Goal: Entertainment & Leisure: Consume media (video, audio)

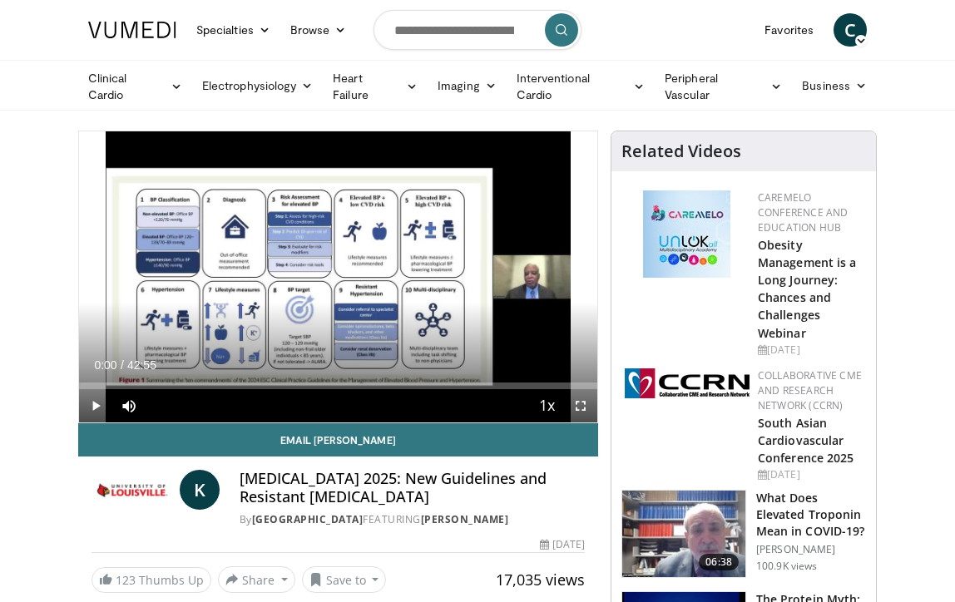
click at [95, 398] on span "Video Player" at bounding box center [95, 405] width 33 height 33
click at [581, 403] on span "Video Player" at bounding box center [580, 405] width 33 height 33
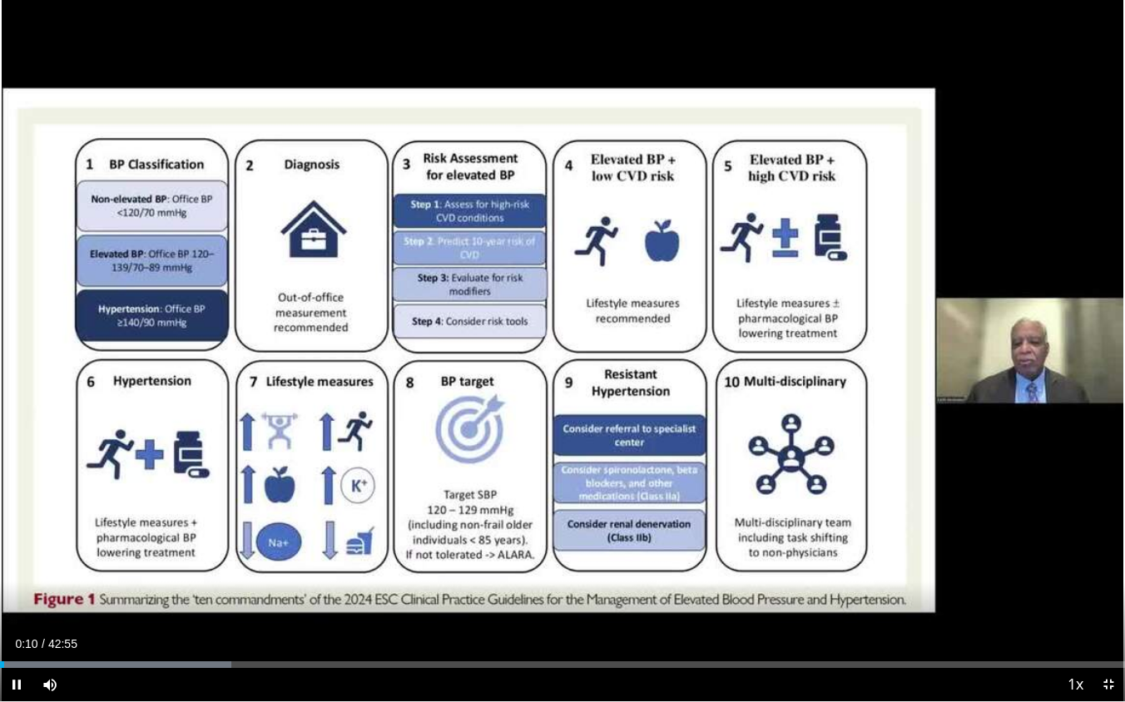
click at [14, 601] on span "Video Player" at bounding box center [16, 684] width 33 height 33
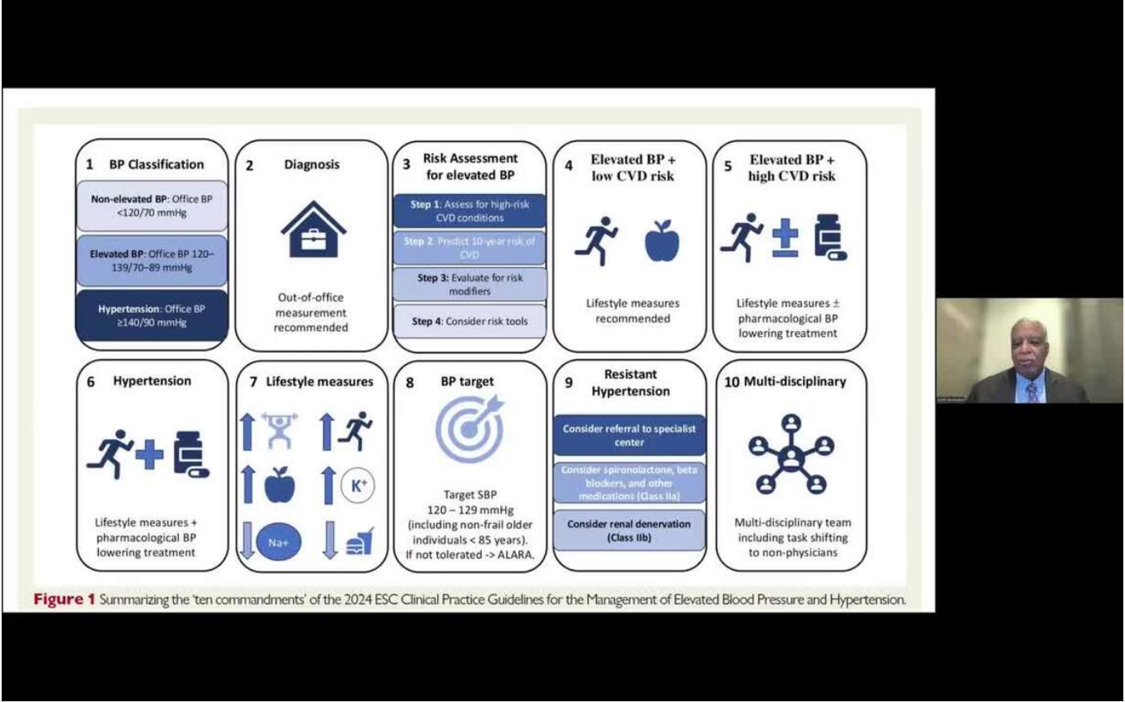
click at [14, 601] on video-js "**********" at bounding box center [562, 351] width 1125 height 702
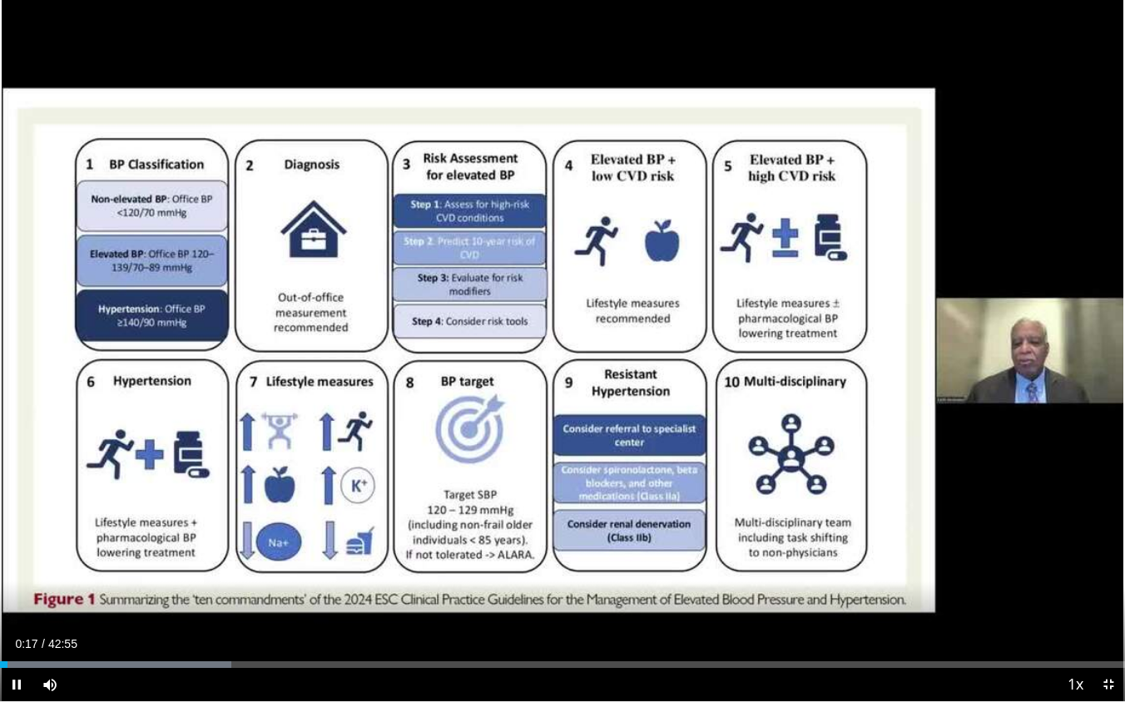
click at [18, 601] on span "Video Player" at bounding box center [16, 684] width 33 height 33
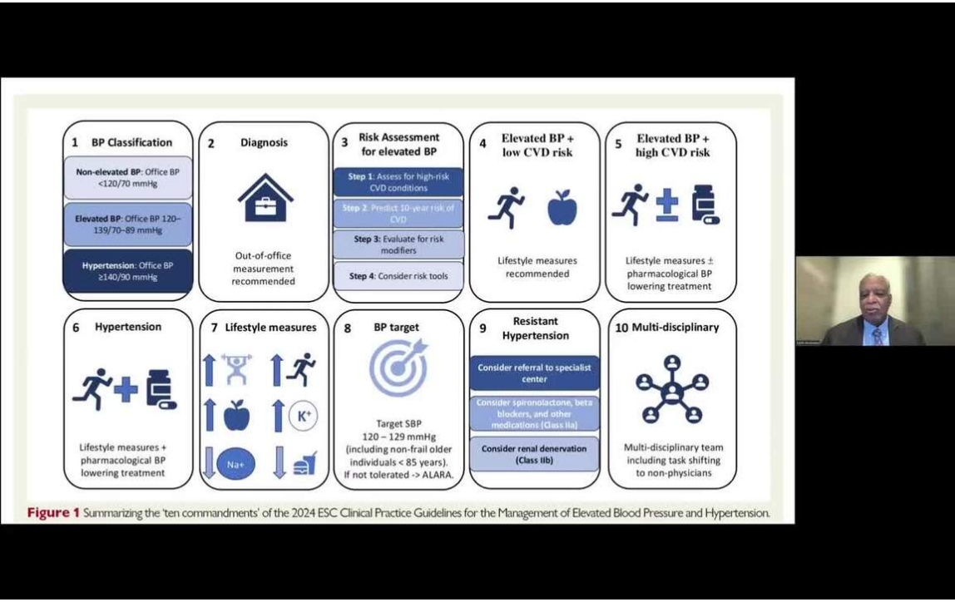
scroll to position [118, 0]
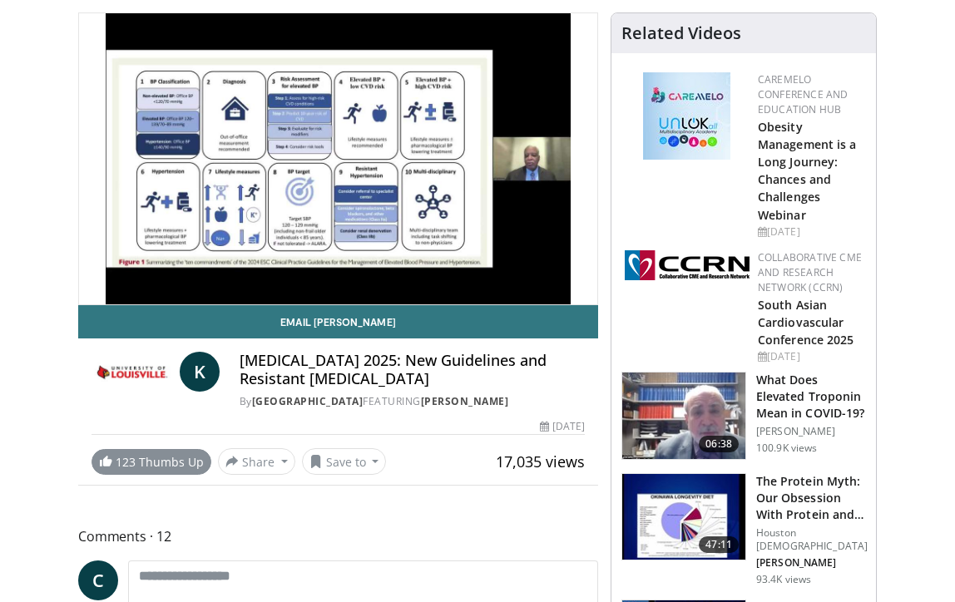
click at [147, 454] on link "123 Thumbs Up" at bounding box center [151, 462] width 120 height 26
click at [354, 460] on button "Save to" at bounding box center [344, 461] width 85 height 27
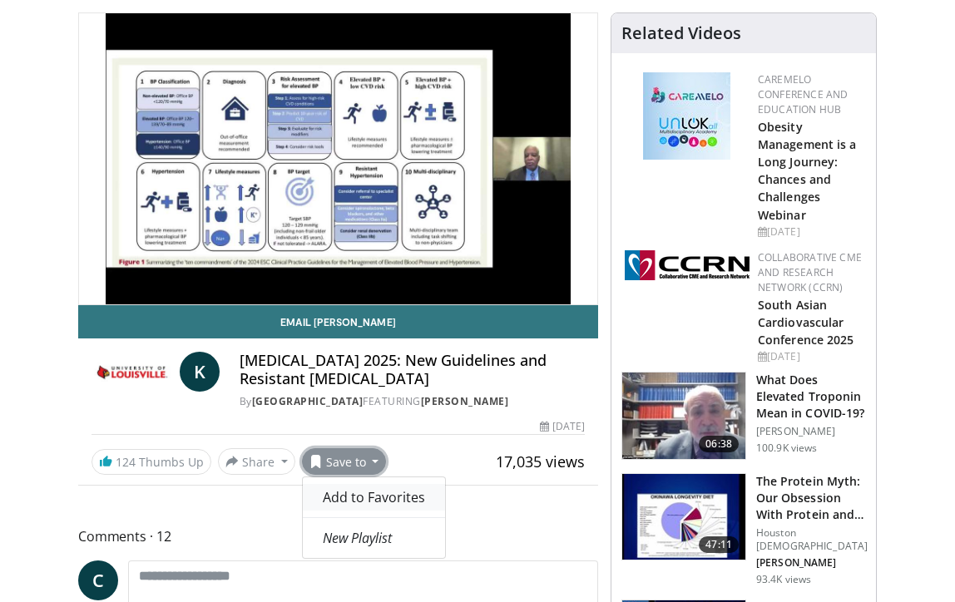
click at [352, 489] on span "Add to Favorites" at bounding box center [374, 497] width 102 height 18
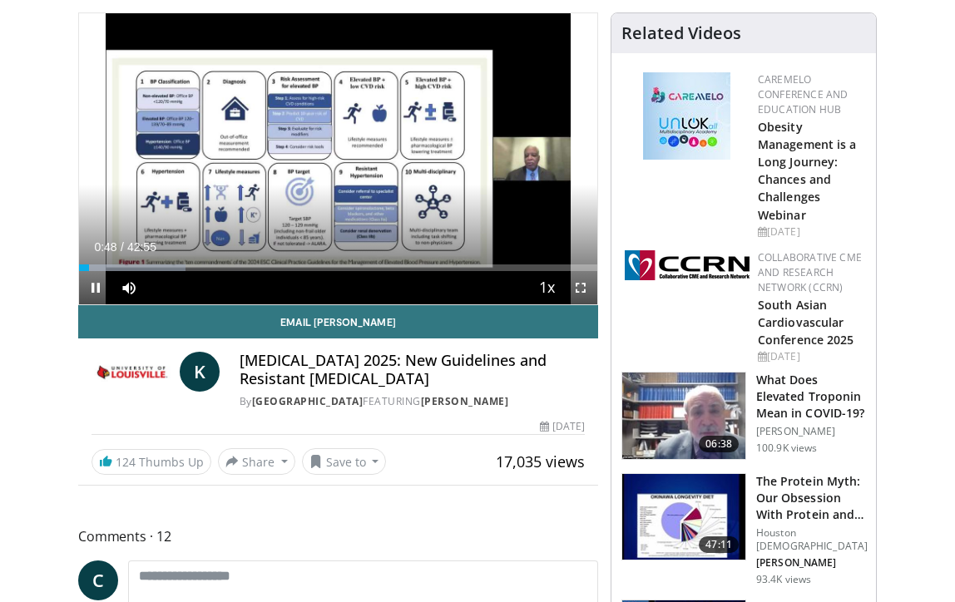
click at [98, 284] on span "Video Player" at bounding box center [95, 287] width 33 height 33
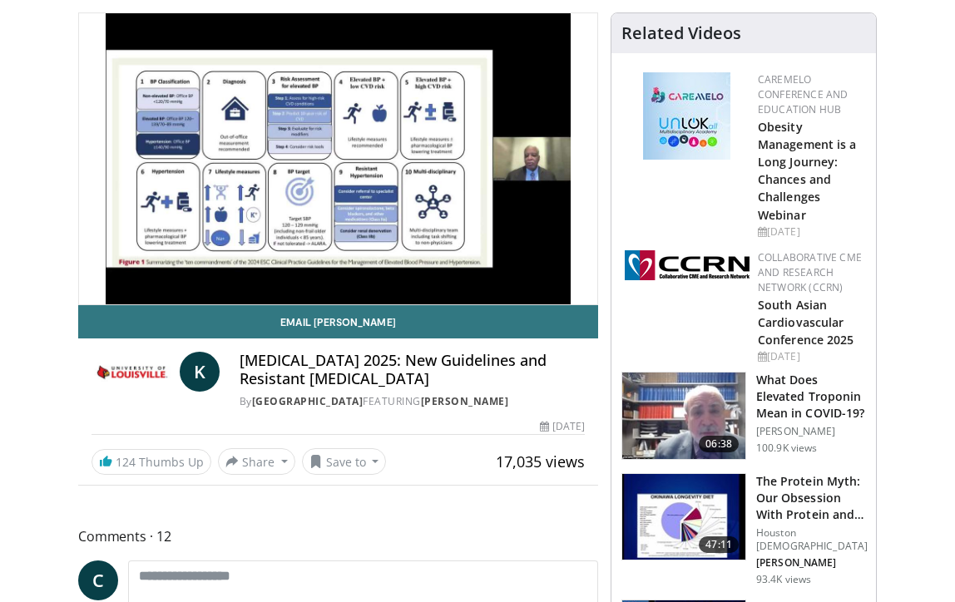
click at [98, 284] on video-js "**********" at bounding box center [338, 158] width 518 height 291
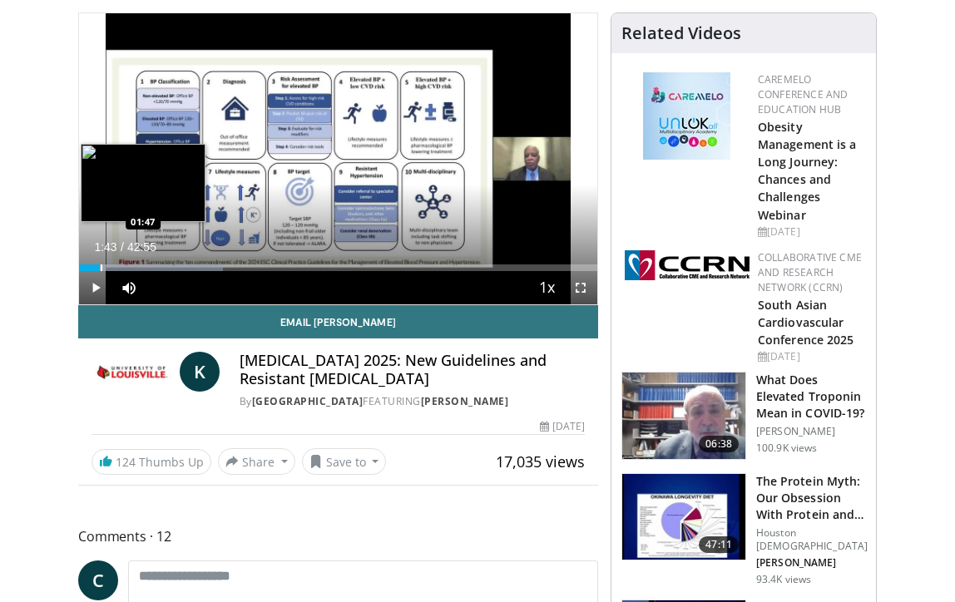
click at [100, 265] on div "Loaded : 27.73% 01:43 01:47" at bounding box center [338, 268] width 518 height 7
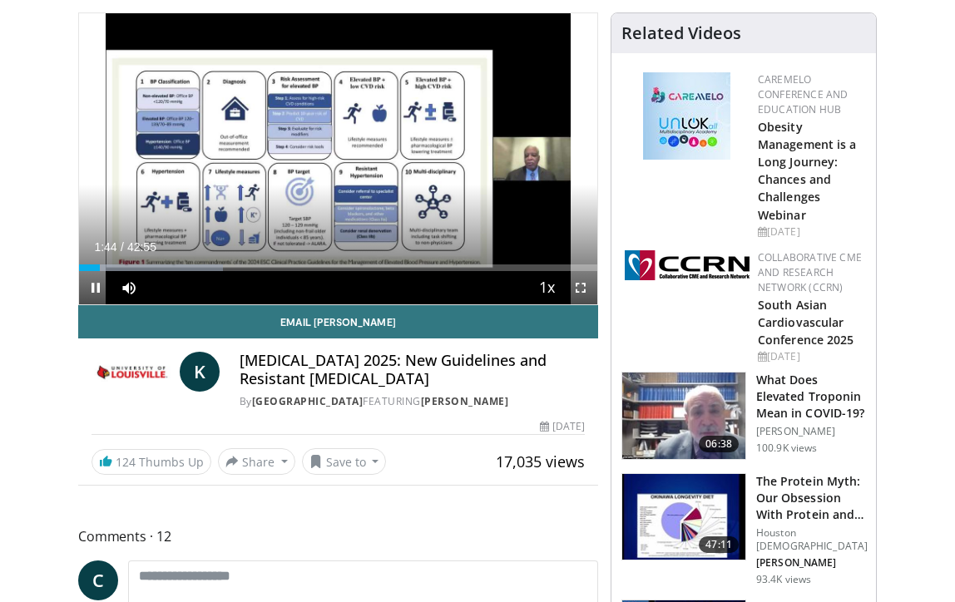
click at [96, 282] on span "Video Player" at bounding box center [95, 287] width 33 height 33
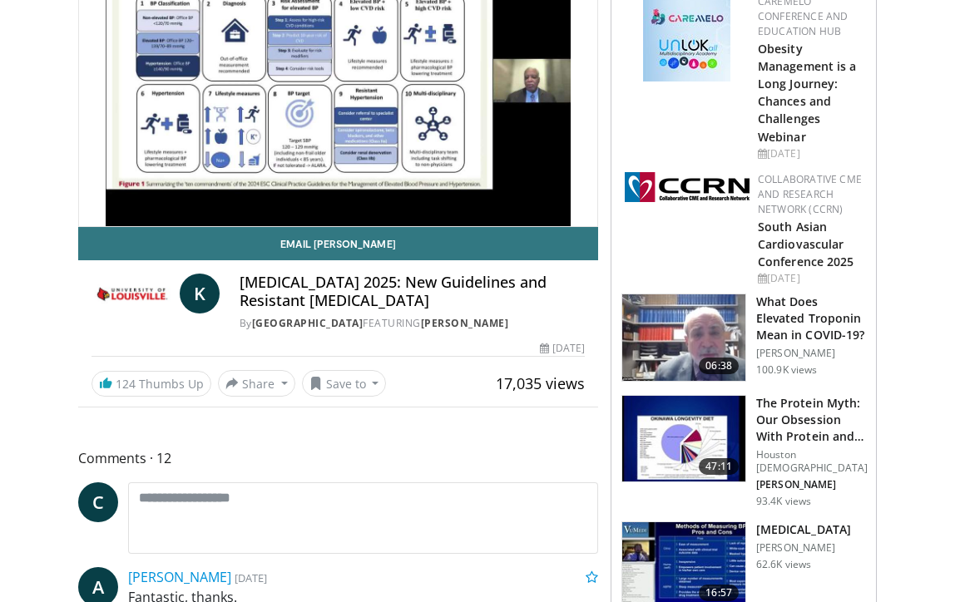
scroll to position [196, 0]
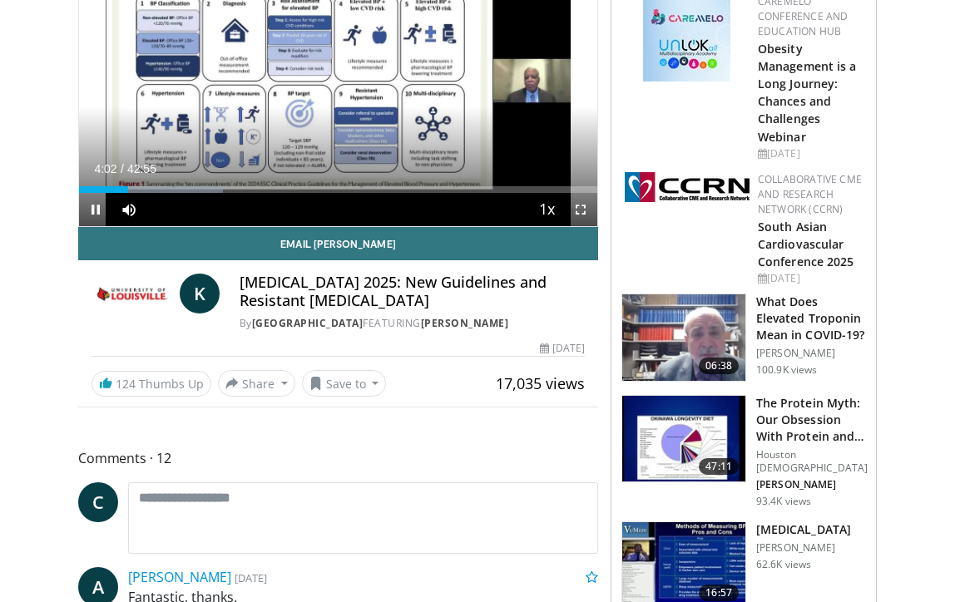
click at [96, 205] on span "Video Player" at bounding box center [95, 209] width 33 height 33
click at [774, 532] on h3 "Ambulatory Blood Pressure Monitoring" at bounding box center [803, 530] width 95 height 17
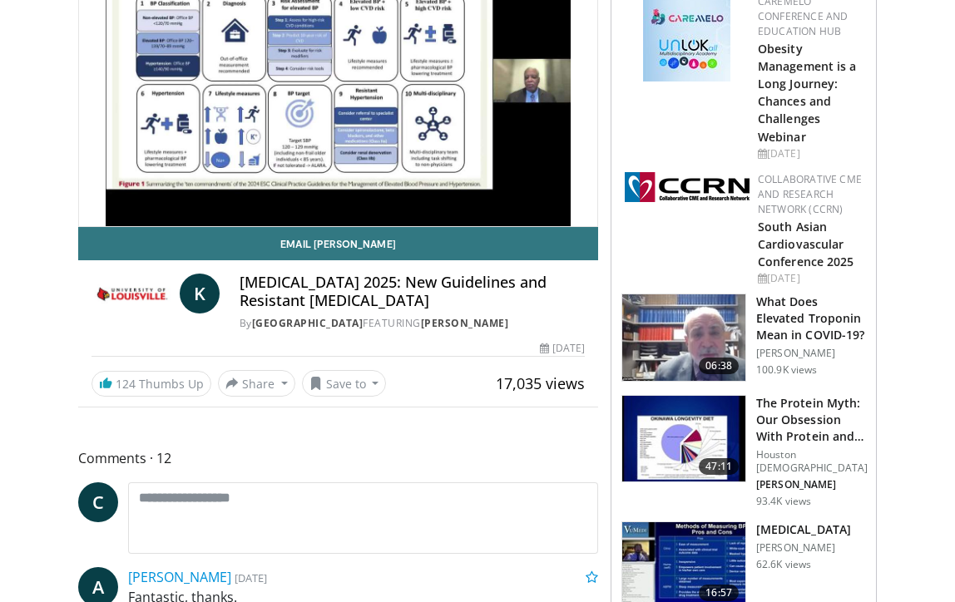
click at [794, 421] on h3 "The Protein Myth: Our Obsession With Protein and How It Is Killing US" at bounding box center [811, 420] width 111 height 50
click at [789, 412] on h3 "The Protein Myth: Our Obsession With Protein and How It Is Killing US" at bounding box center [811, 420] width 111 height 50
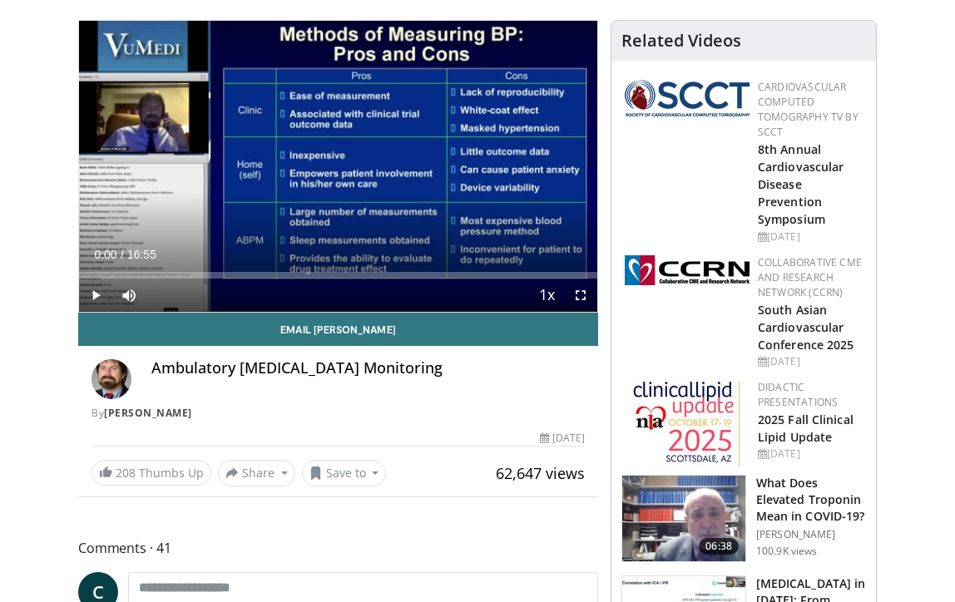
scroll to position [121, 0]
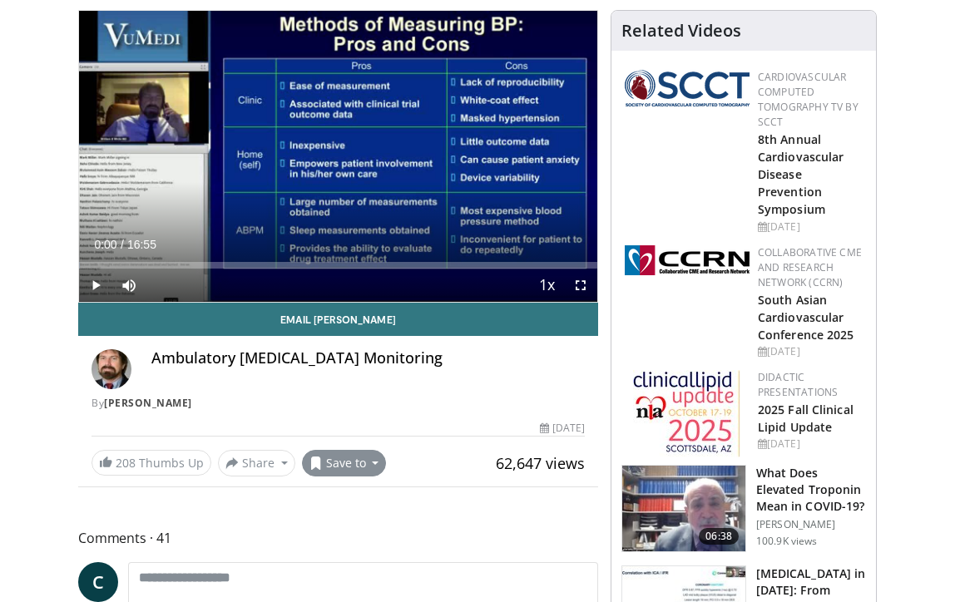
click at [367, 462] on button "Save to" at bounding box center [344, 463] width 85 height 27
click at [338, 498] on span "Add to Favorites" at bounding box center [374, 499] width 102 height 18
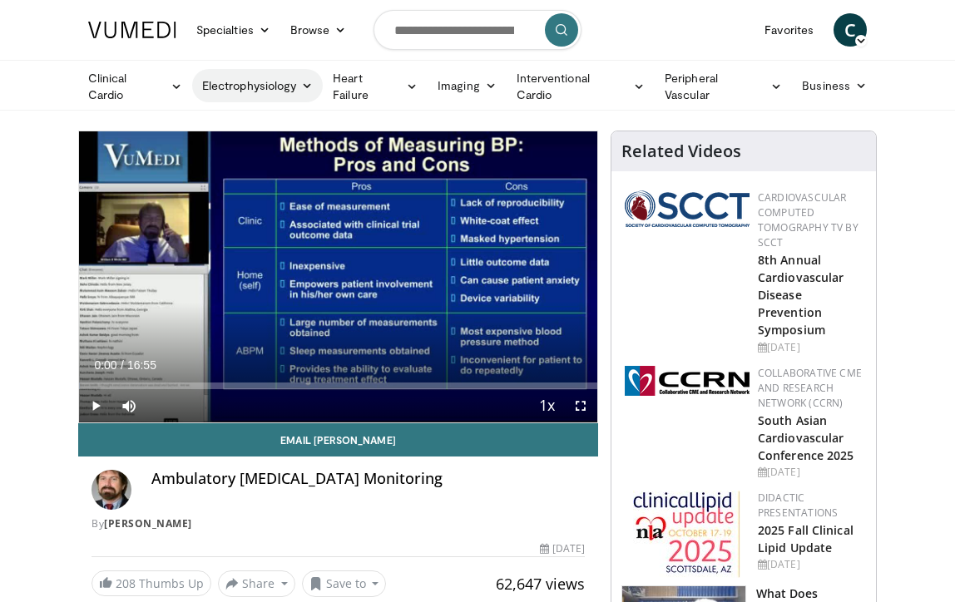
scroll to position [0, 0]
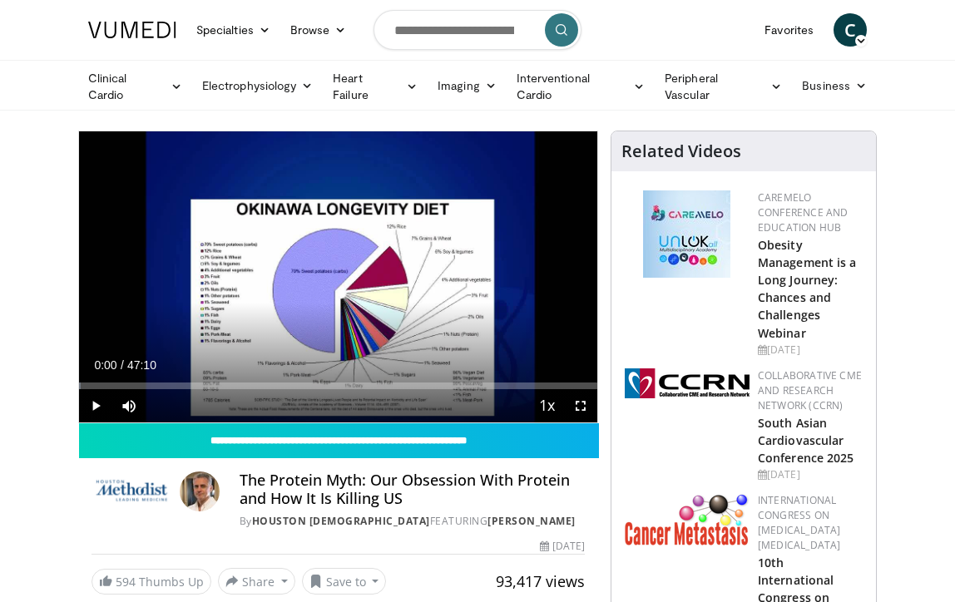
click at [97, 399] on span "Video Player" at bounding box center [95, 405] width 33 height 33
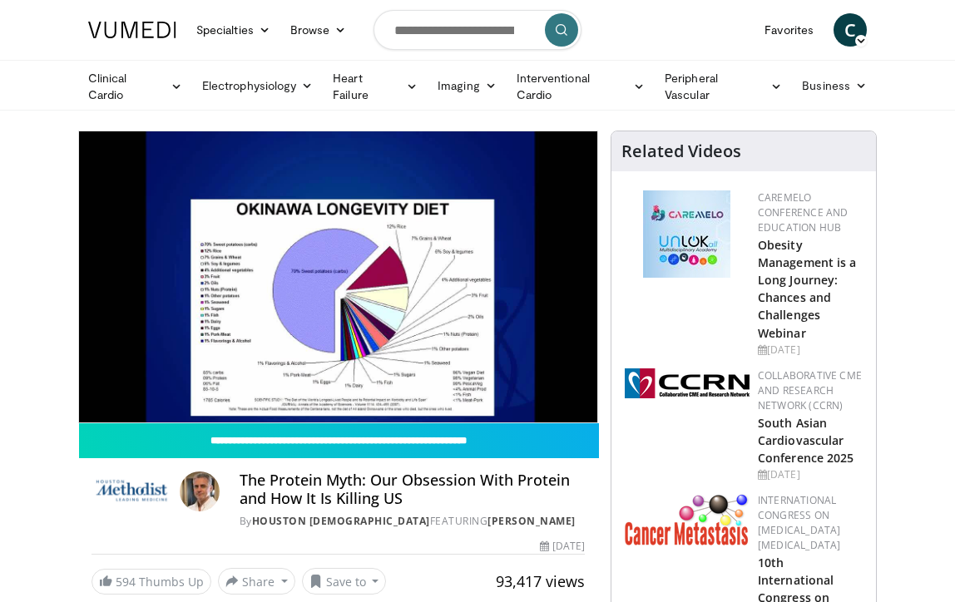
click at [96, 402] on video-js "**********" at bounding box center [338, 276] width 518 height 291
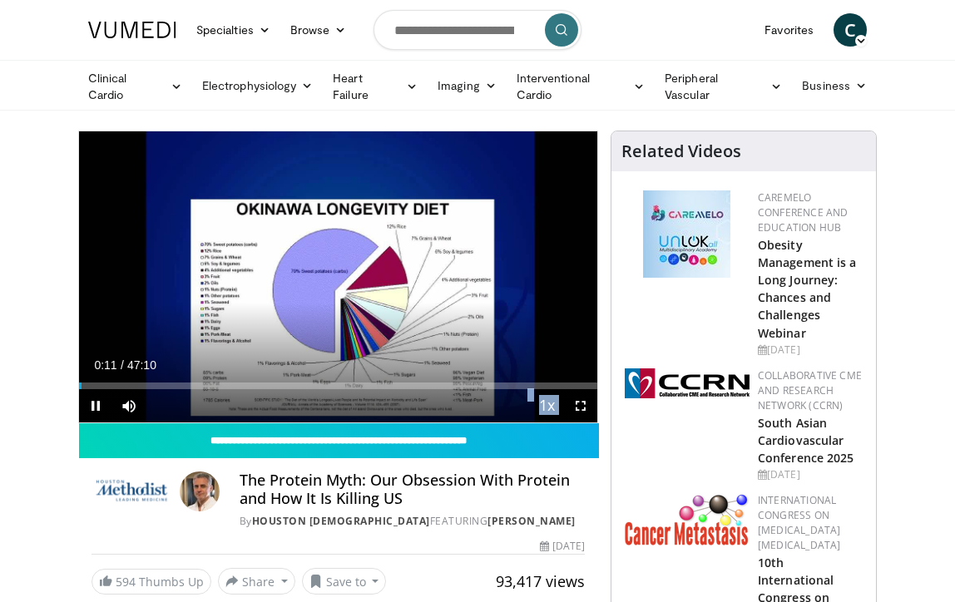
click at [96, 401] on span "Video Player" at bounding box center [95, 405] width 33 height 33
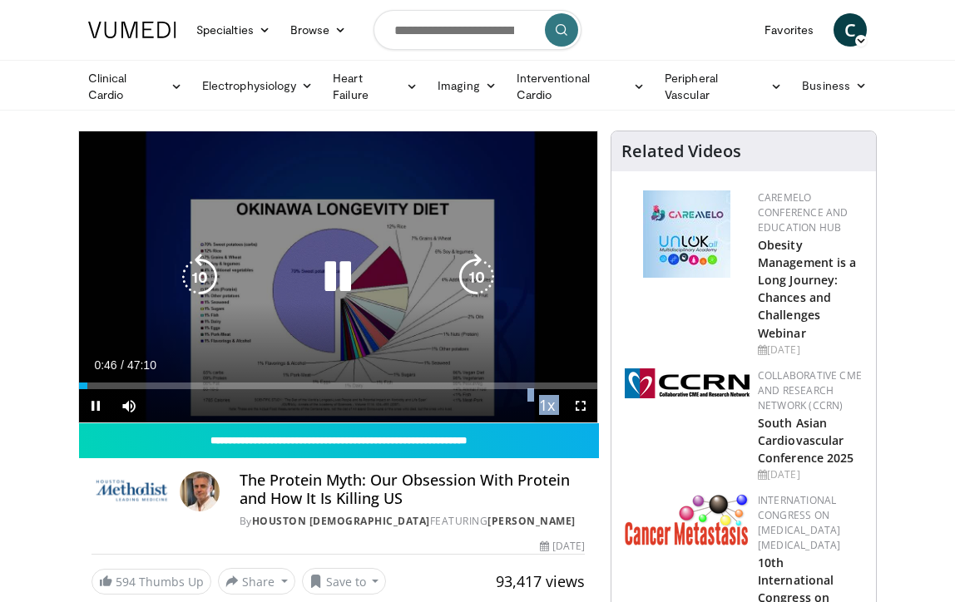
click at [201, 268] on icon "Video Player" at bounding box center [199, 277] width 47 height 47
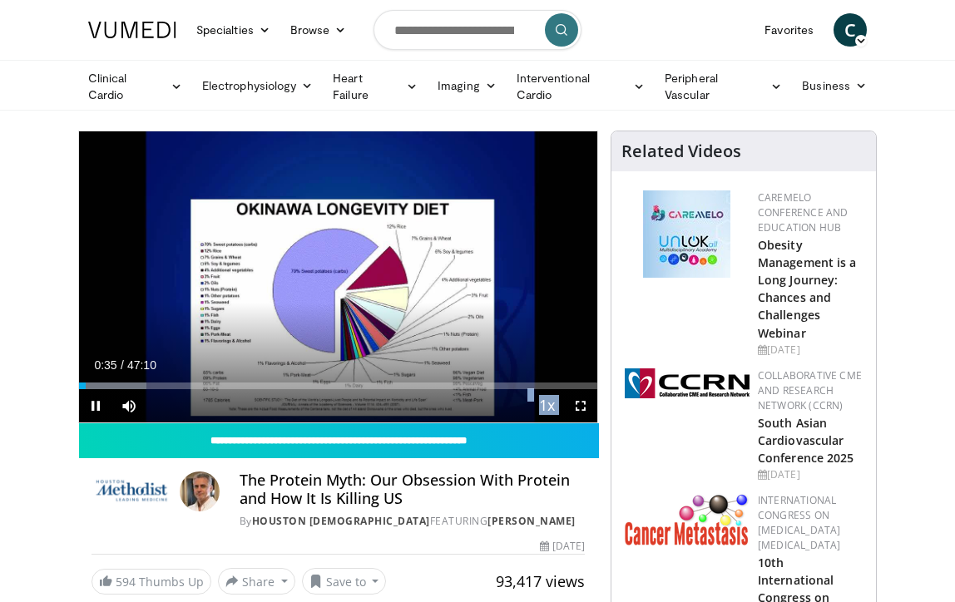
click at [584, 394] on span "Video Player" at bounding box center [580, 405] width 33 height 33
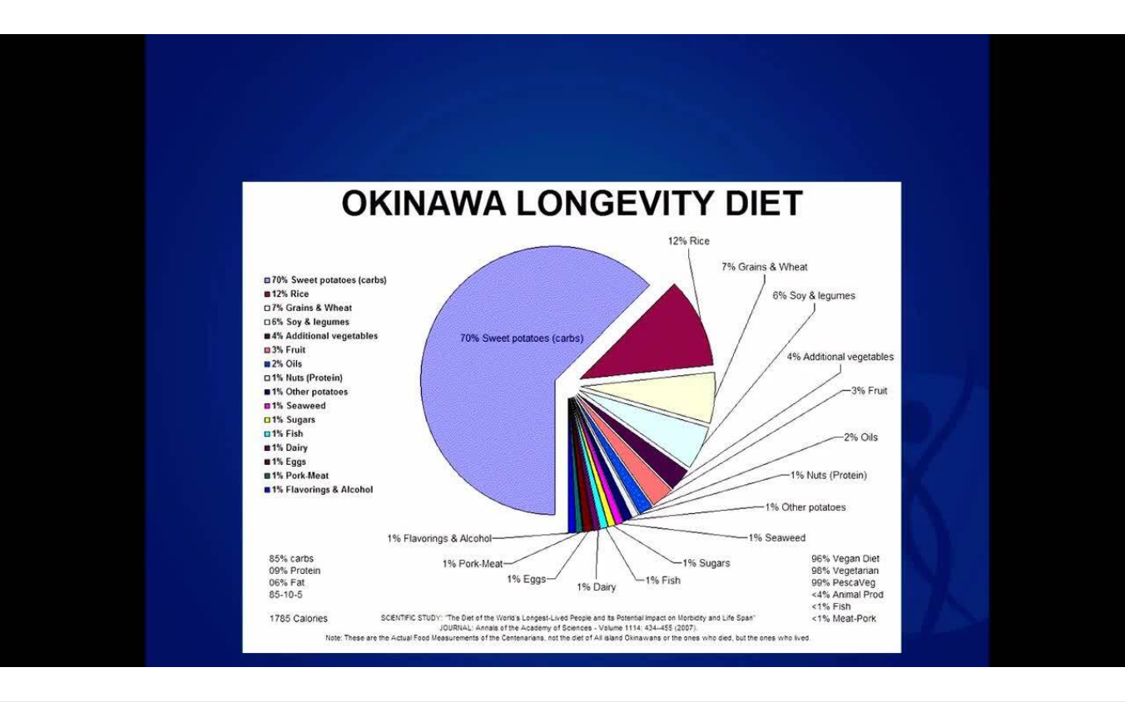
click at [84, 601] on video-js "**********" at bounding box center [562, 351] width 1125 height 702
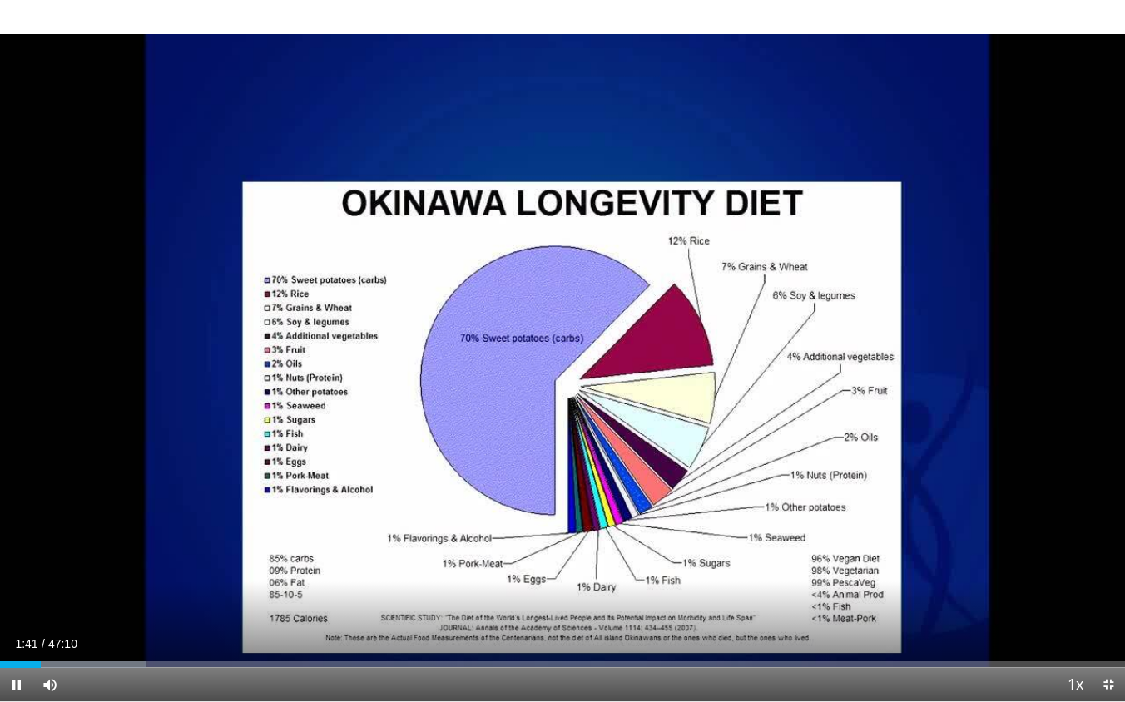
click at [20, 601] on video-js "**********" at bounding box center [562, 351] width 1125 height 702
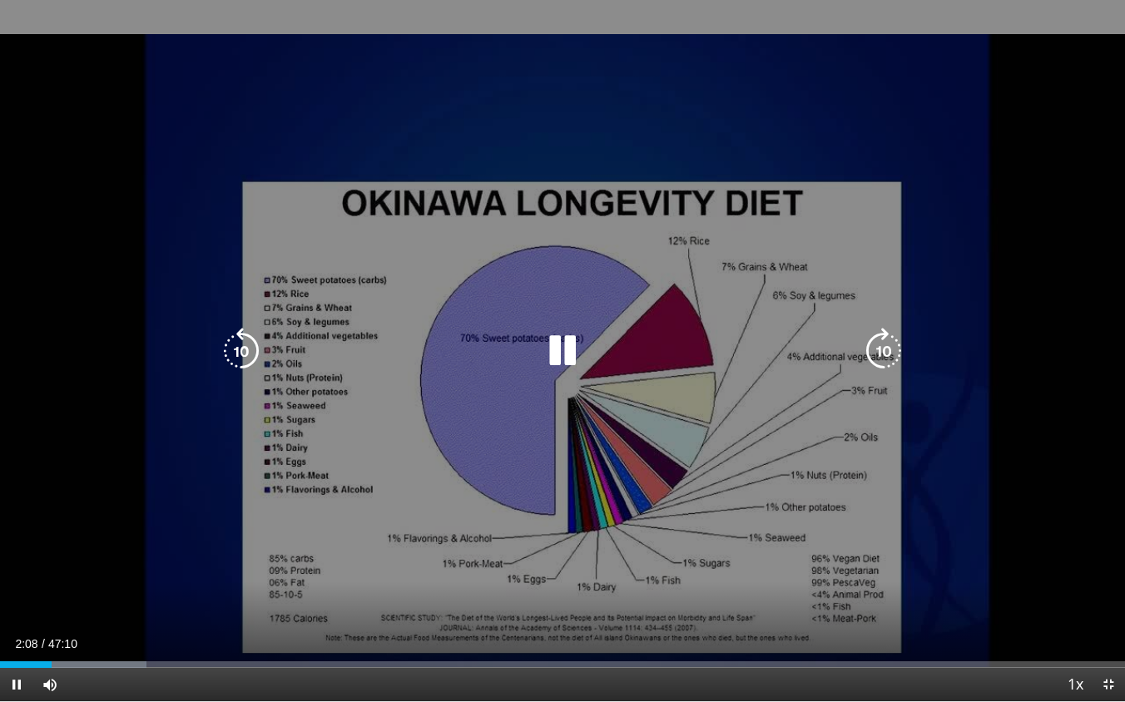
click at [45, 601] on div "20 seconds Tap to unmute" at bounding box center [562, 350] width 1125 height 701
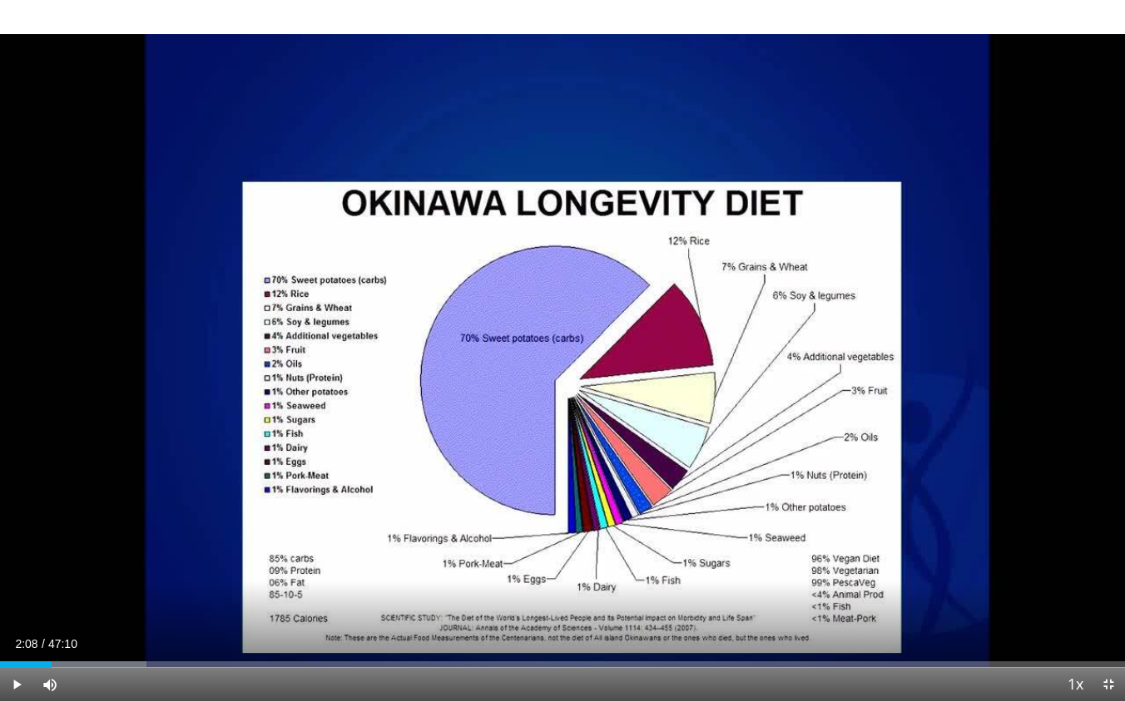
click at [45, 601] on div "20 seconds Tap to unmute" at bounding box center [562, 350] width 1125 height 701
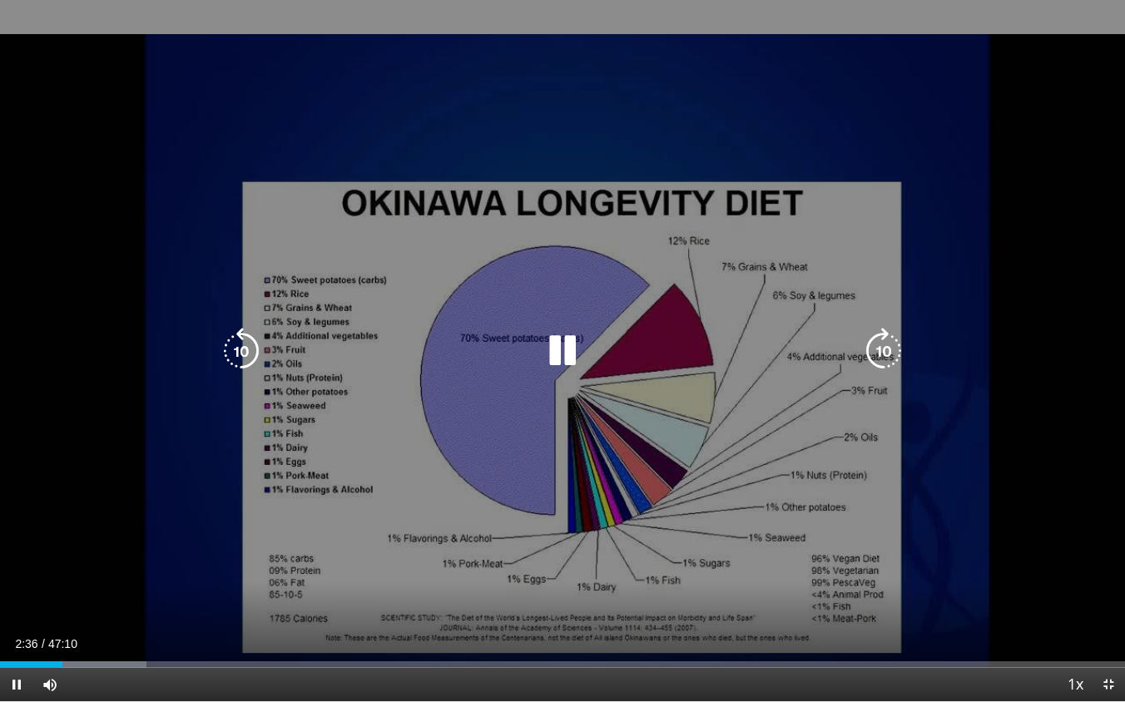
click at [244, 357] on icon "Video Player" at bounding box center [241, 351] width 47 height 47
click at [244, 341] on icon "Video Player" at bounding box center [241, 351] width 47 height 47
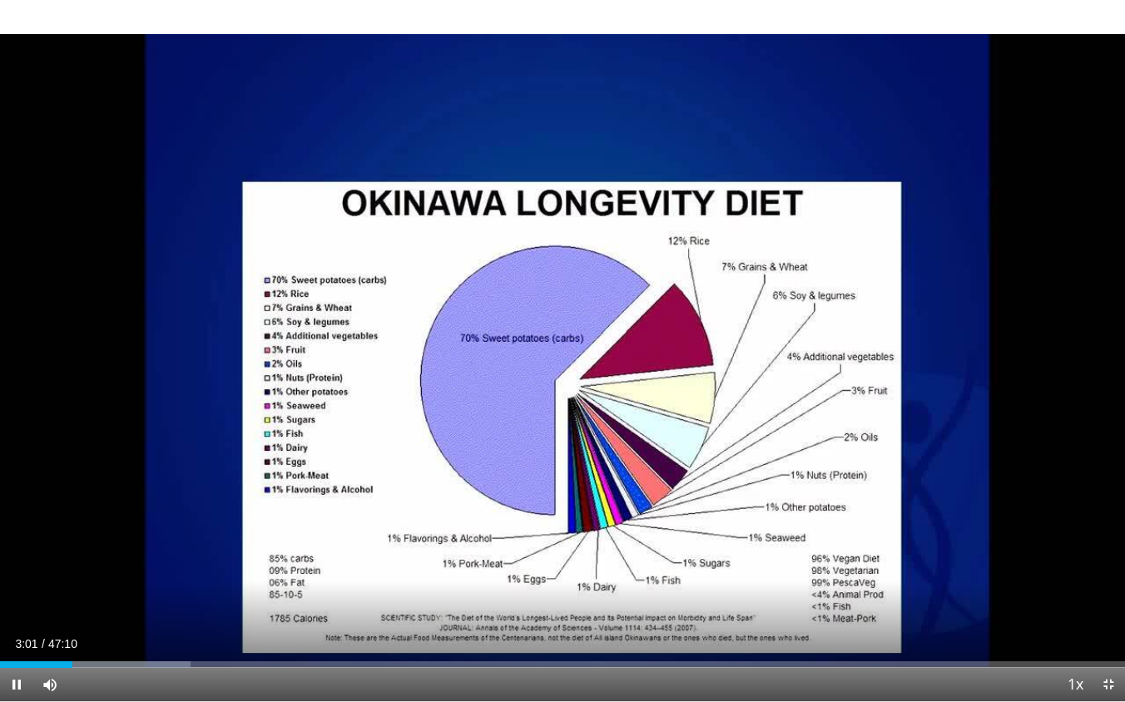
click at [16, 601] on video-js "**********" at bounding box center [562, 351] width 1125 height 702
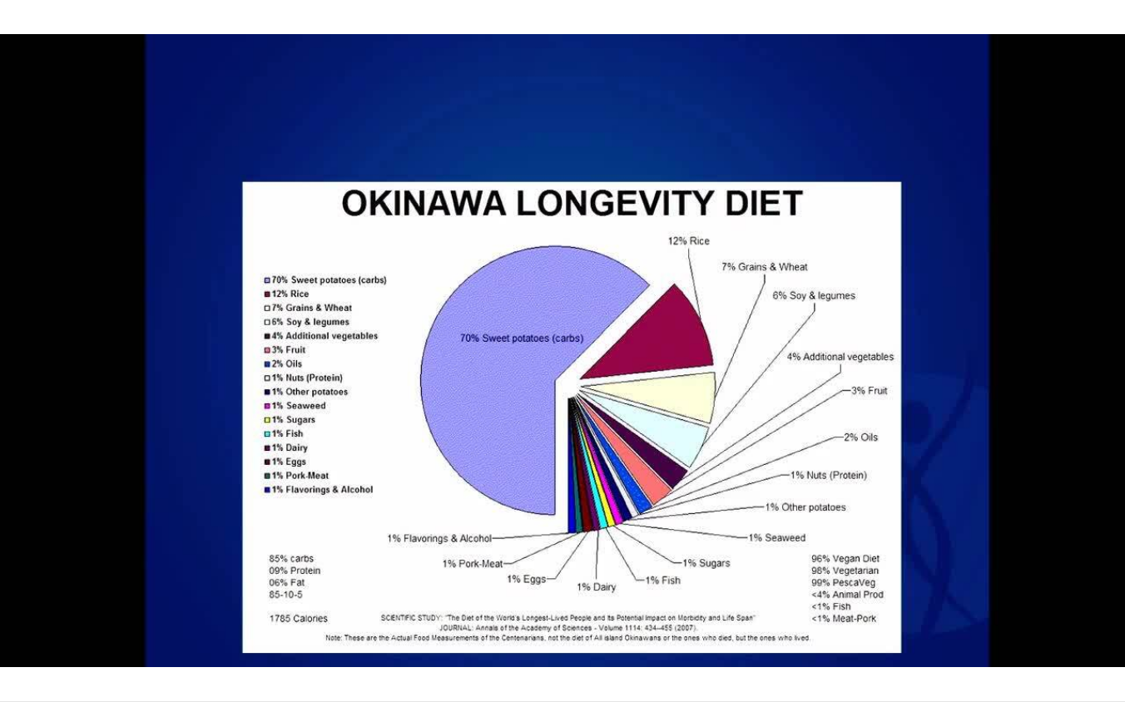
click at [16, 601] on video-js "**********" at bounding box center [562, 351] width 1125 height 702
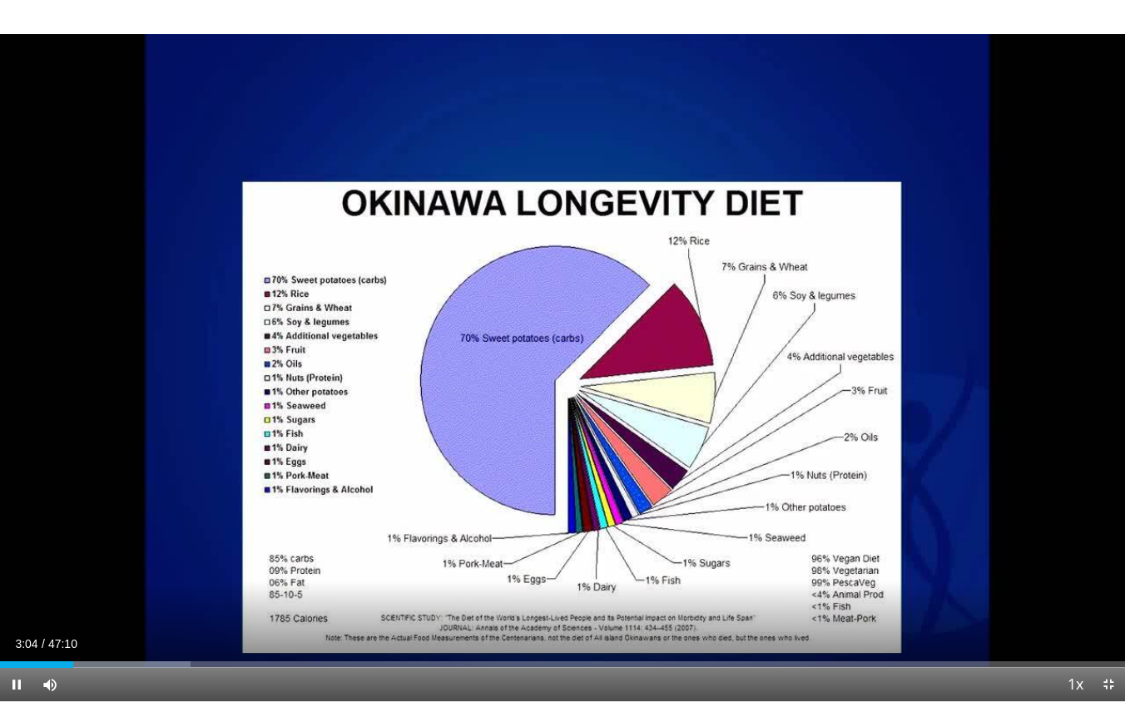
click at [18, 601] on span "Video Player" at bounding box center [16, 684] width 33 height 33
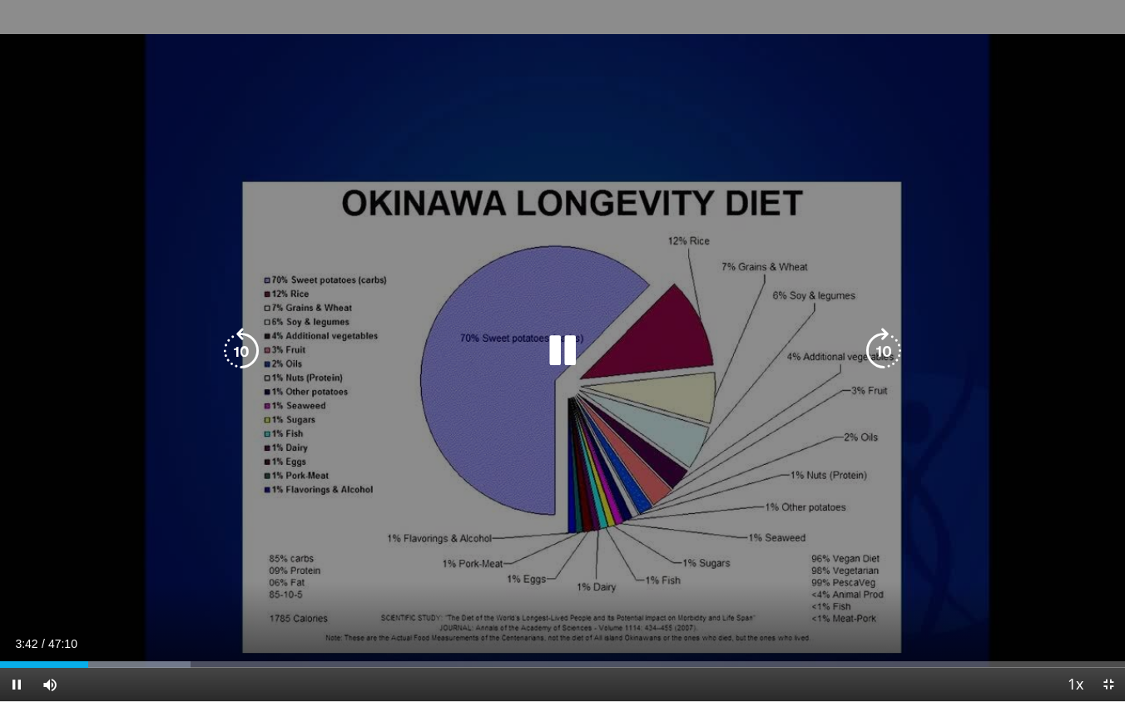
click at [244, 334] on icon "Video Player" at bounding box center [241, 351] width 47 height 47
click at [245, 347] on icon "Video Player" at bounding box center [241, 351] width 47 height 47
click at [565, 348] on icon "Video Player" at bounding box center [562, 351] width 47 height 47
click at [565, 347] on icon "Video Player" at bounding box center [562, 351] width 47 height 47
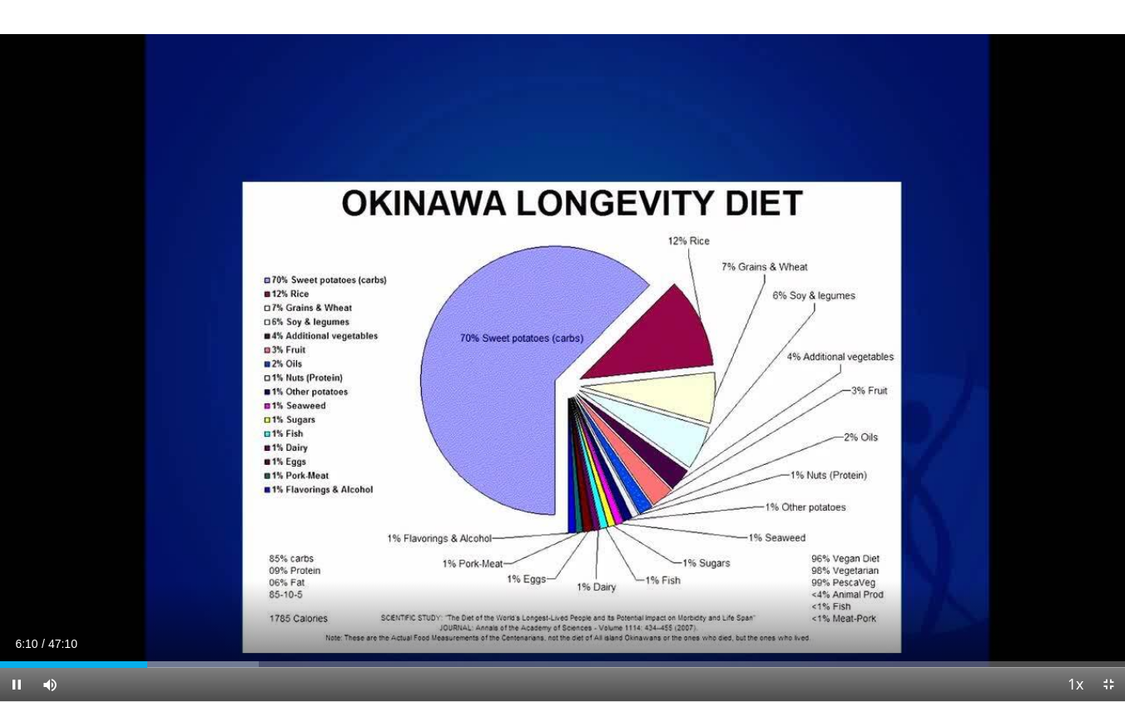
click at [565, 347] on div "10 seconds Tap to unmute" at bounding box center [562, 350] width 1125 height 701
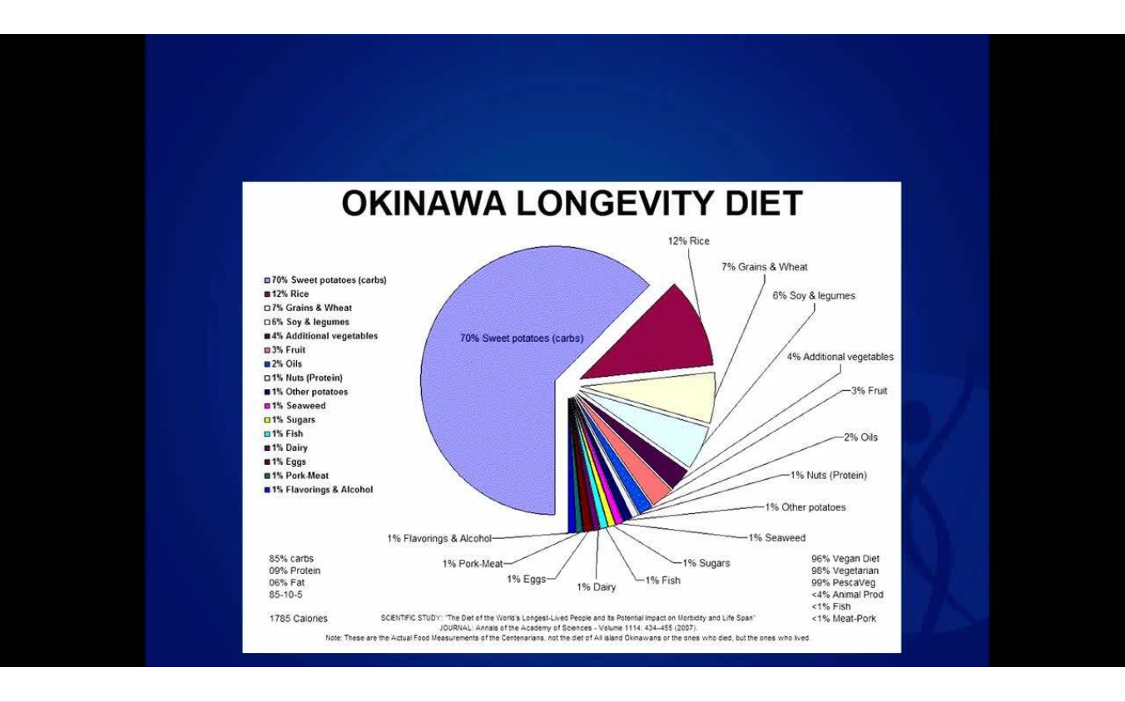
click at [565, 347] on div "10 seconds Tap to unmute" at bounding box center [562, 350] width 1125 height 701
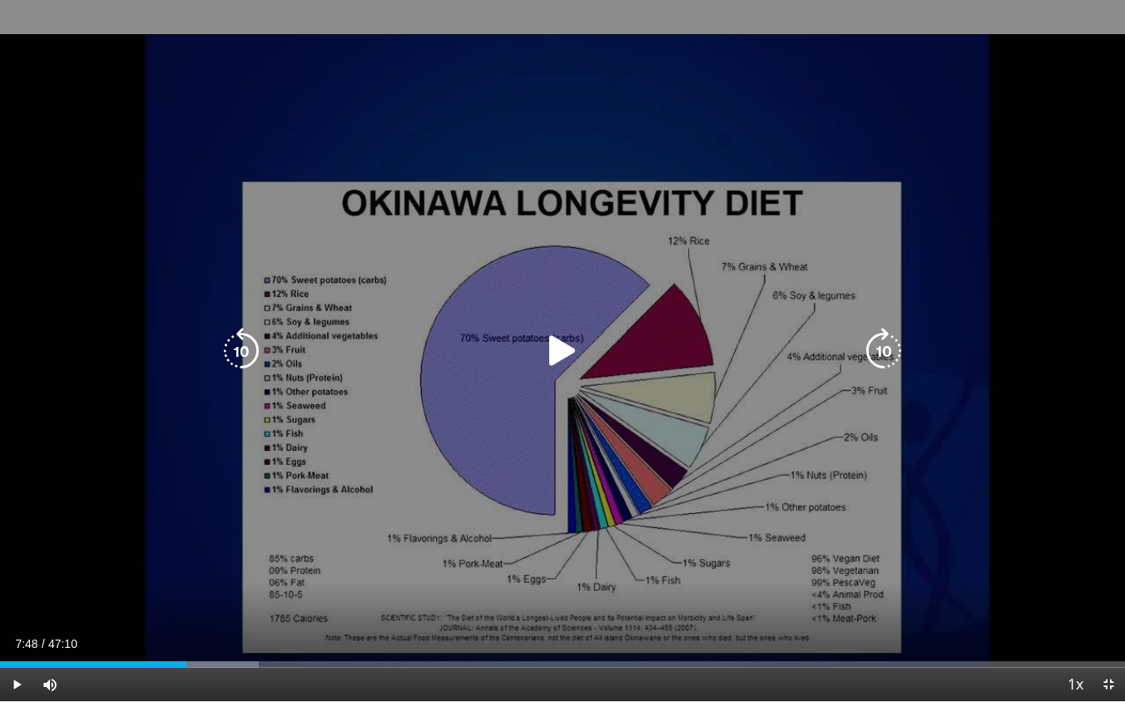
click at [565, 347] on icon "Video Player" at bounding box center [562, 351] width 47 height 47
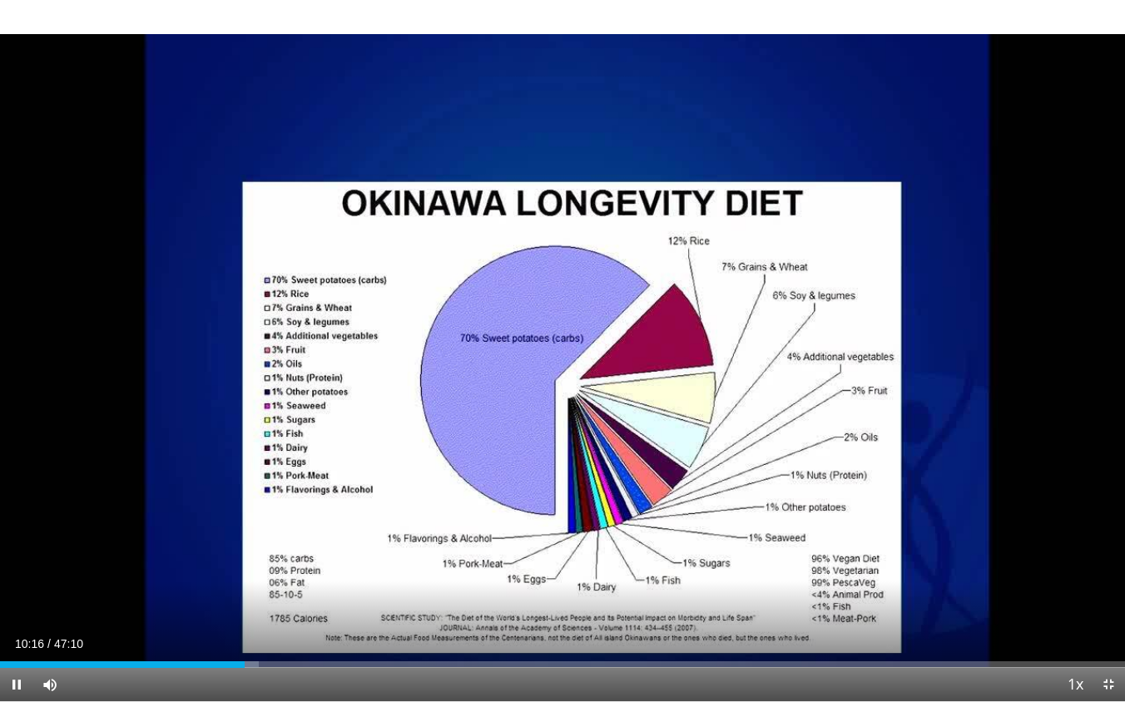
click at [16, 601] on span "Video Player" at bounding box center [16, 684] width 33 height 33
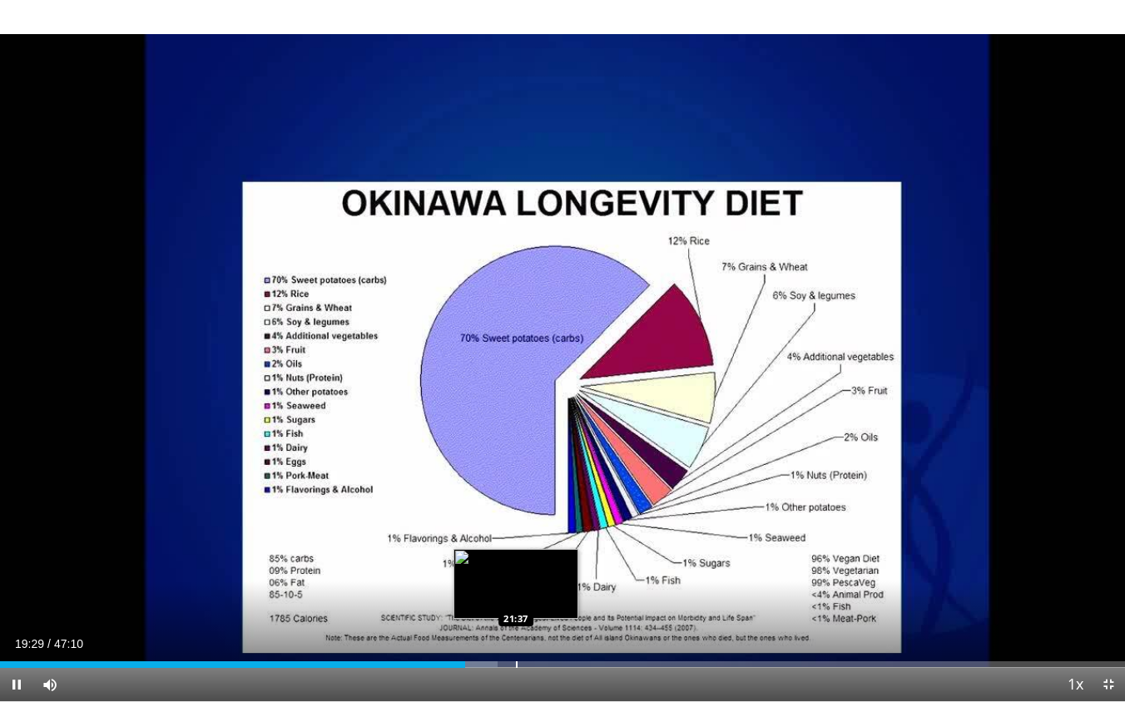
click at [516, 601] on div "Progress Bar" at bounding box center [517, 664] width 2 height 7
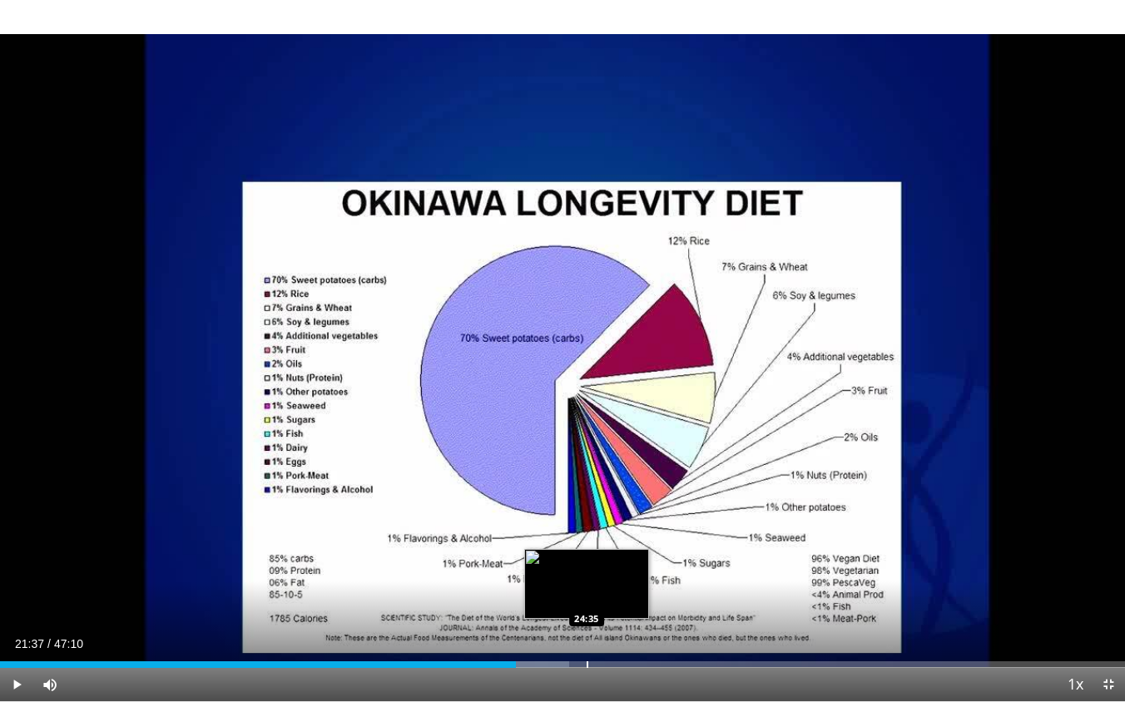
click at [586, 601] on div "Progress Bar" at bounding box center [587, 664] width 2 height 7
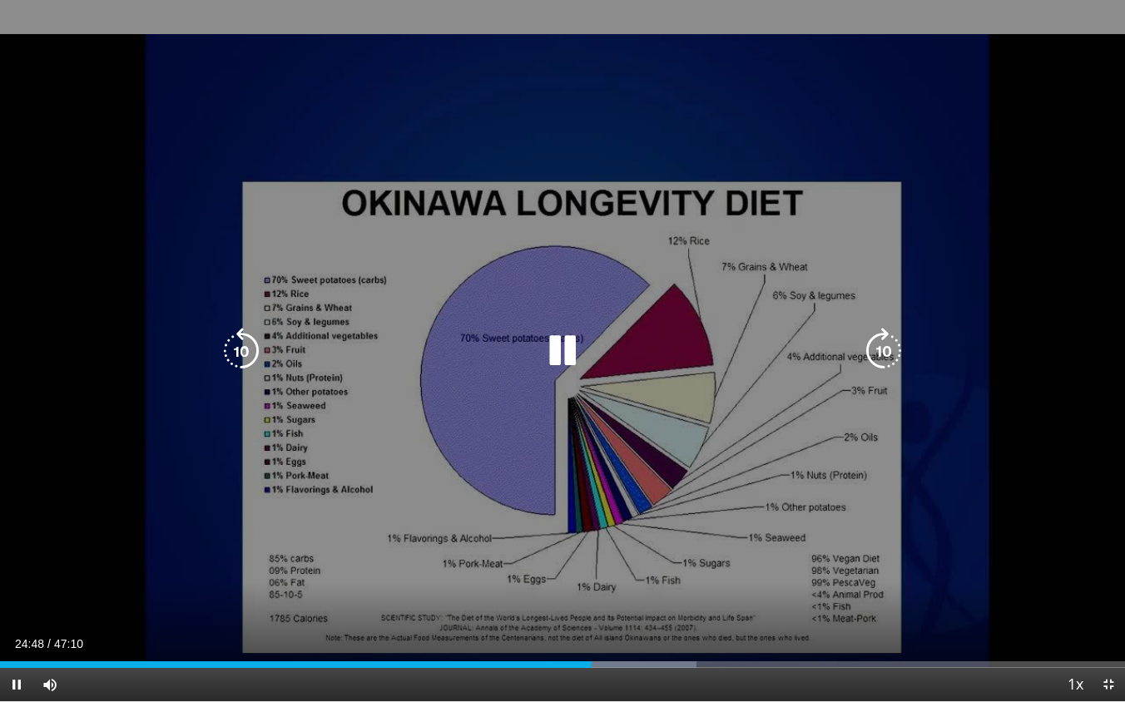
click at [438, 601] on div "10 seconds Tap to unmute" at bounding box center [562, 350] width 1125 height 701
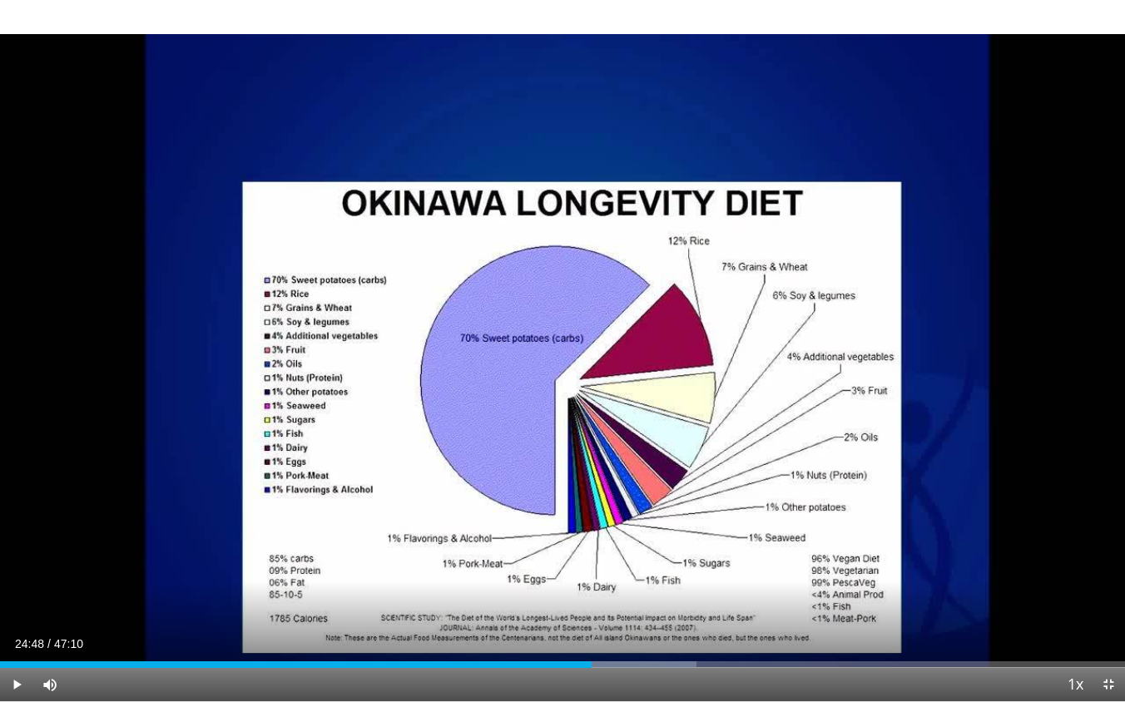
click at [438, 601] on div "10 seconds Tap to unmute" at bounding box center [562, 350] width 1125 height 701
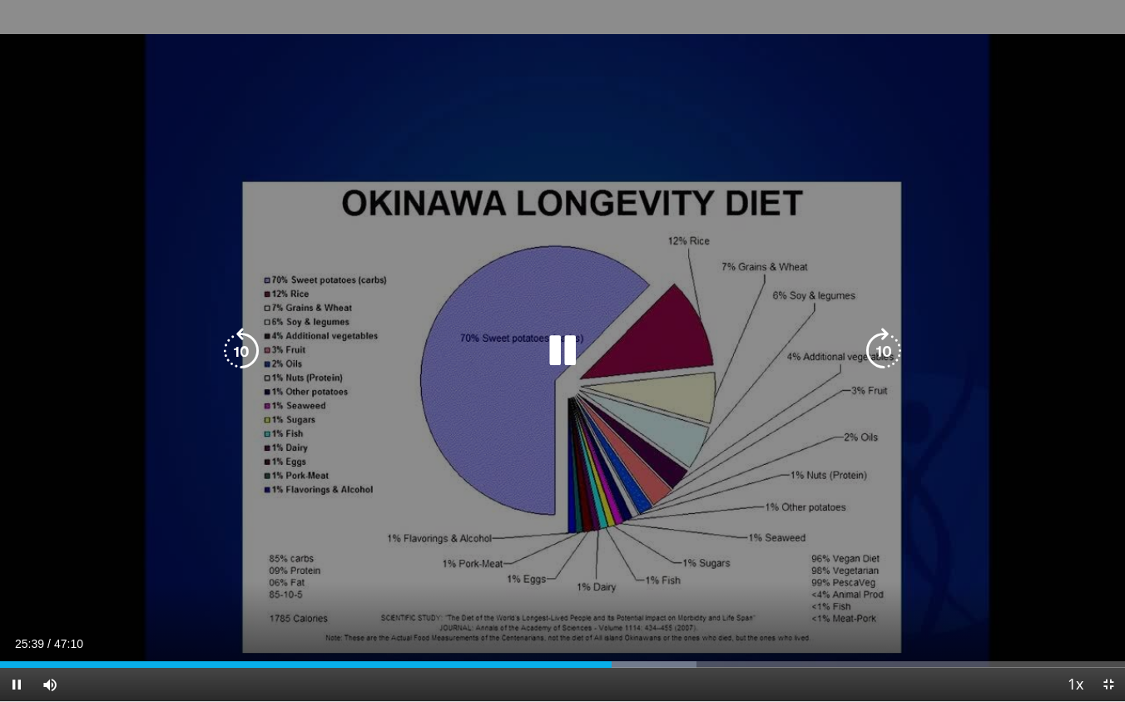
click at [562, 346] on icon "Video Player" at bounding box center [562, 351] width 47 height 47
